Goal: Task Accomplishment & Management: Use online tool/utility

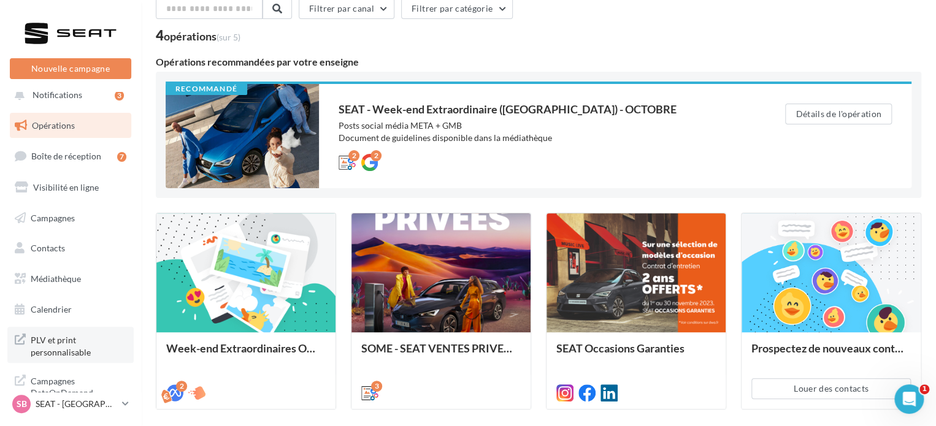
scroll to position [145, 0]
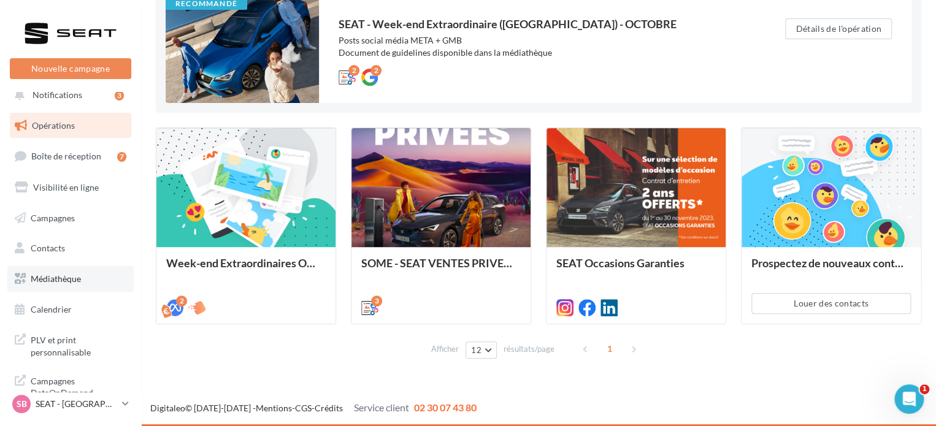
click at [74, 275] on span "Médiathèque" at bounding box center [56, 279] width 50 height 10
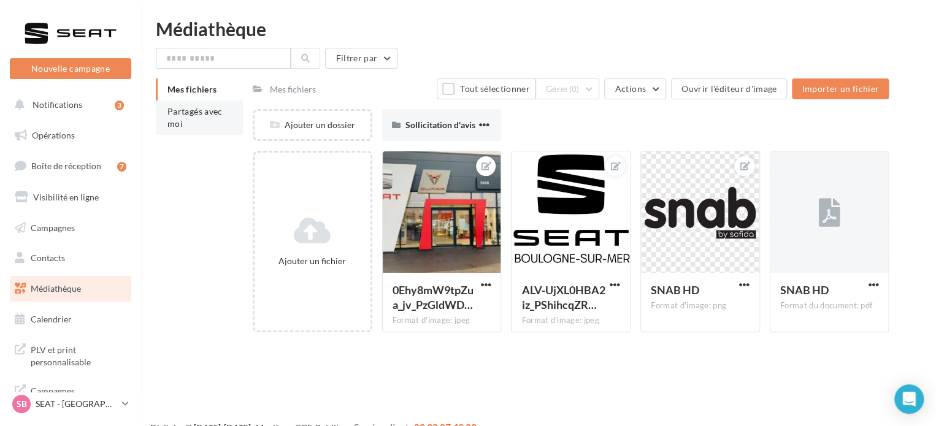
click at [201, 117] on li "Partagés avec moi" at bounding box center [199, 118] width 87 height 34
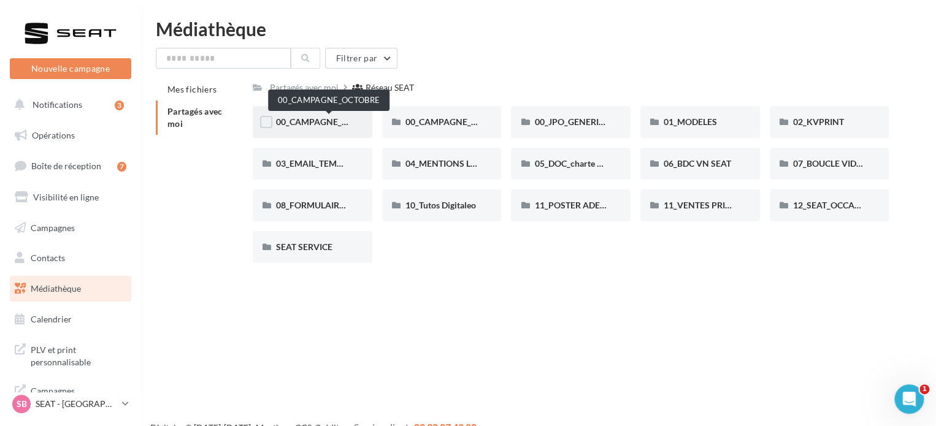
click at [321, 122] on span "00_CAMPAGNE_OCTOBRE" at bounding box center [328, 122] width 105 height 10
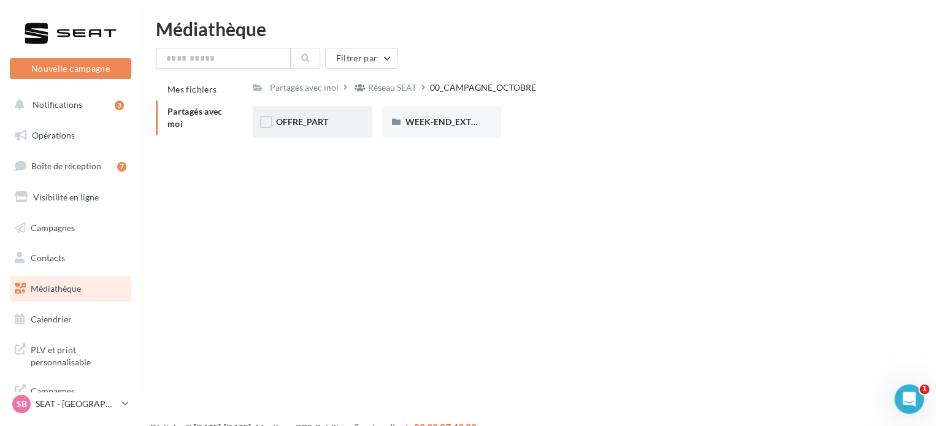
click at [340, 128] on div "OFFRE_PART" at bounding box center [312, 122] width 73 height 12
click at [427, 127] on span "IBIZA" at bounding box center [416, 122] width 22 height 10
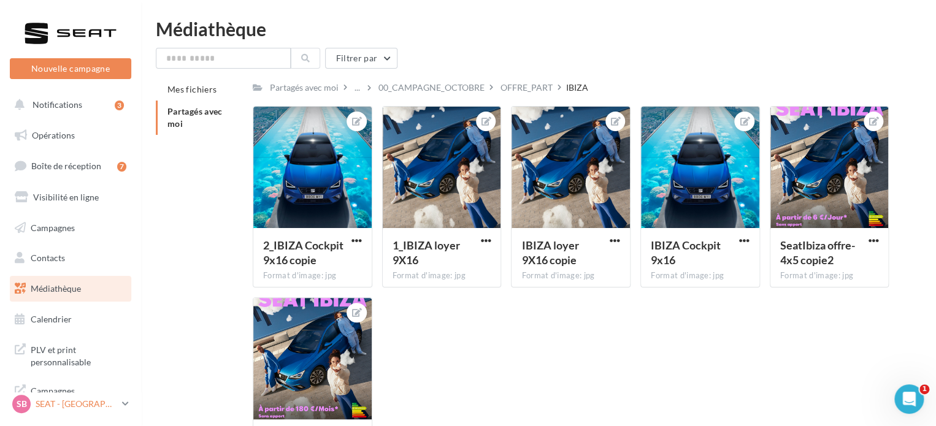
click at [123, 404] on icon at bounding box center [125, 404] width 7 height 10
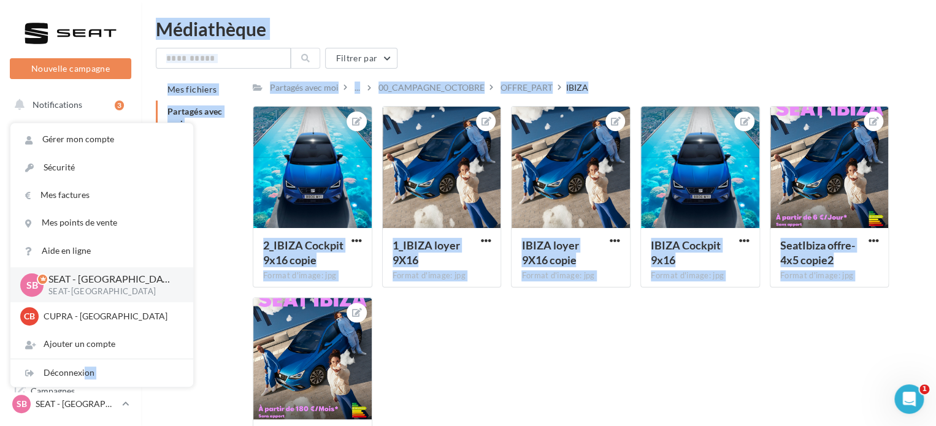
drag, startPoint x: 64, startPoint y: 373, endPoint x: 211, endPoint y: 350, distance: 148.9
click at [239, 359] on div "Nouvelle campagne Nouvelle campagne Notifications 3 Opérations Boîte de récepti…" at bounding box center [468, 281] width 936 height 522
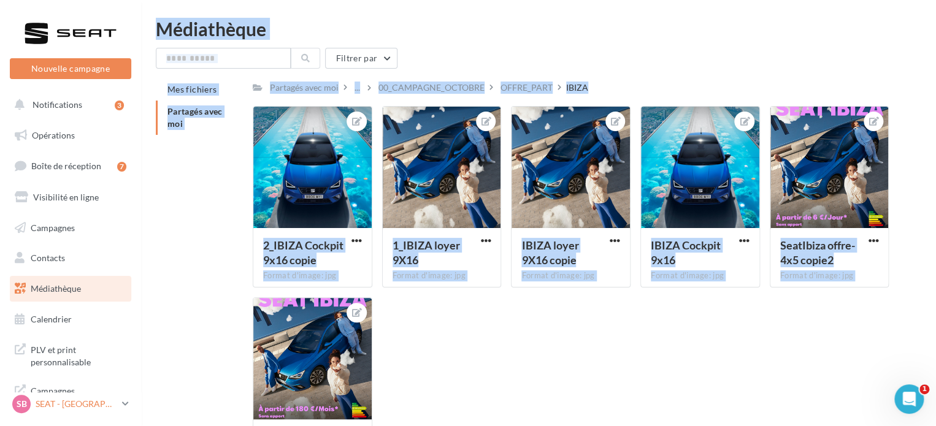
click at [121, 406] on link "SB SEAT - Boulogne sur mer SEAT-BOULOGNE" at bounding box center [70, 404] width 121 height 23
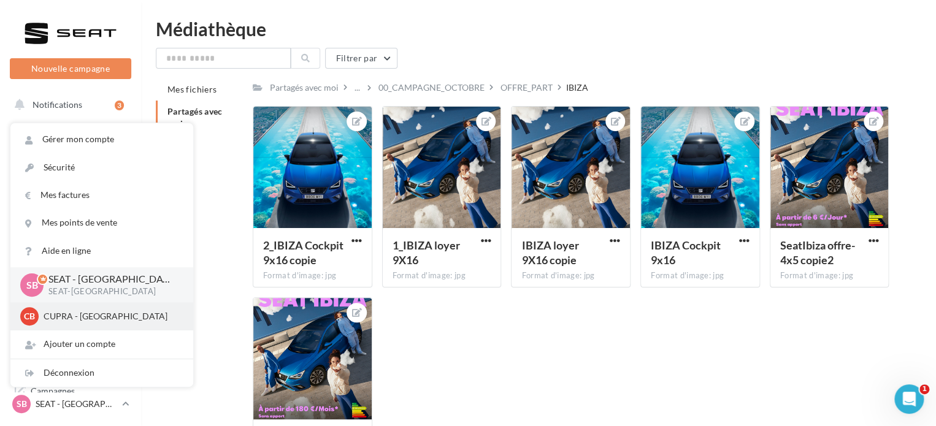
click at [95, 318] on p "CUPRA - Boulogne sur mer" at bounding box center [111, 316] width 135 height 12
